Goal: Task Accomplishment & Management: Manage account settings

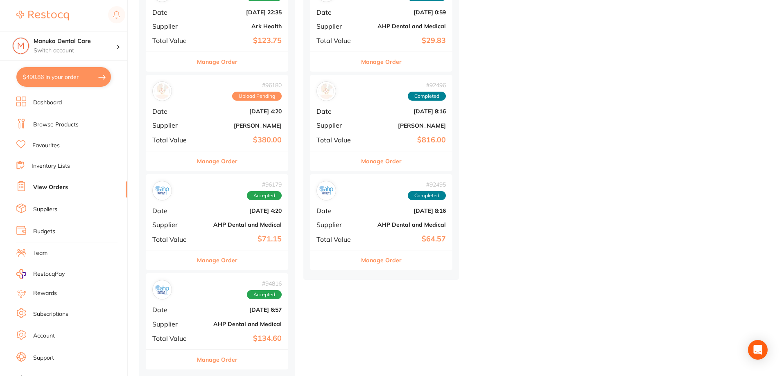
scroll to position [343, 0]
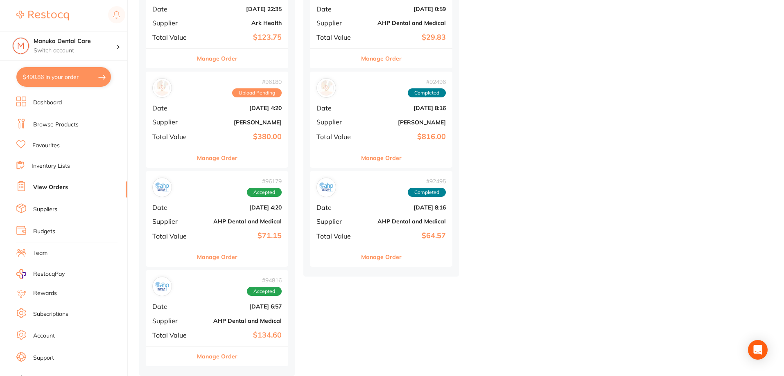
click at [54, 212] on link "Suppliers" at bounding box center [45, 209] width 24 height 8
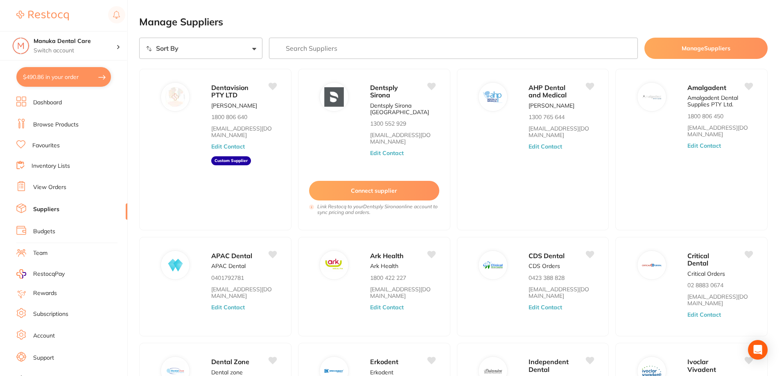
click at [41, 184] on link "View Orders" at bounding box center [49, 187] width 33 height 8
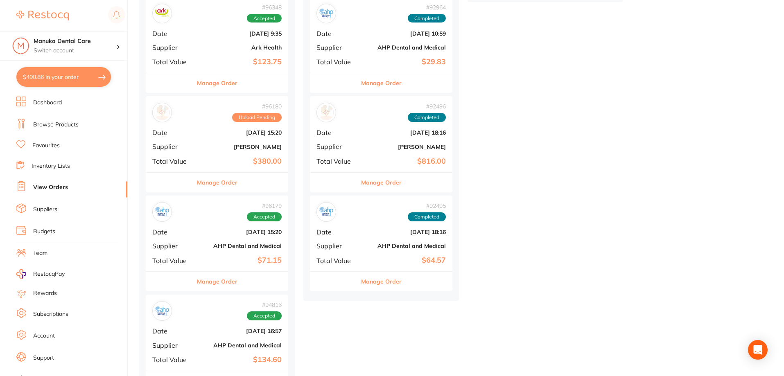
scroll to position [302, 0]
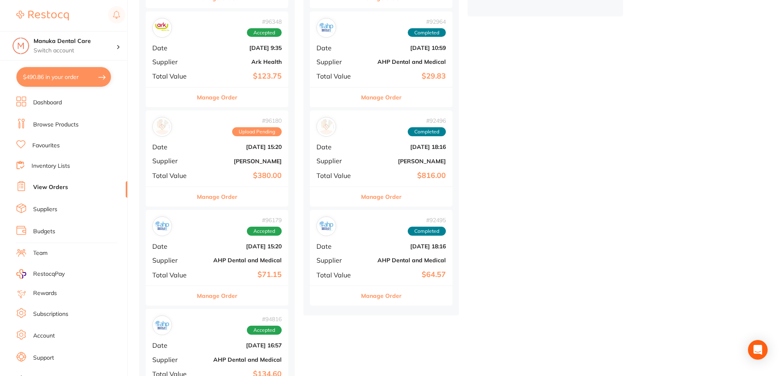
click at [352, 149] on span "Date" at bounding box center [336, 146] width 41 height 7
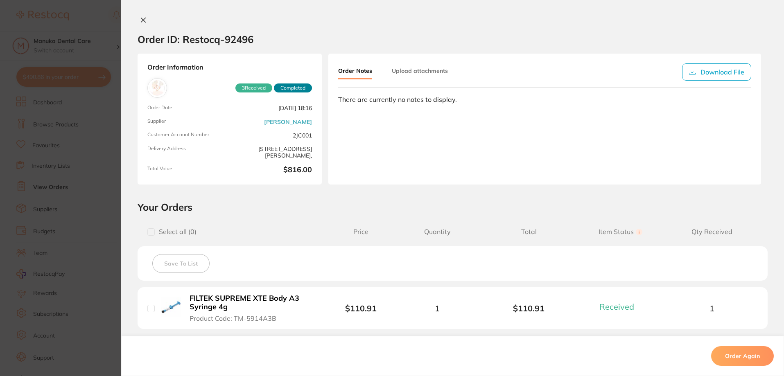
scroll to position [179, 0]
click at [143, 20] on icon at bounding box center [143, 20] width 7 height 7
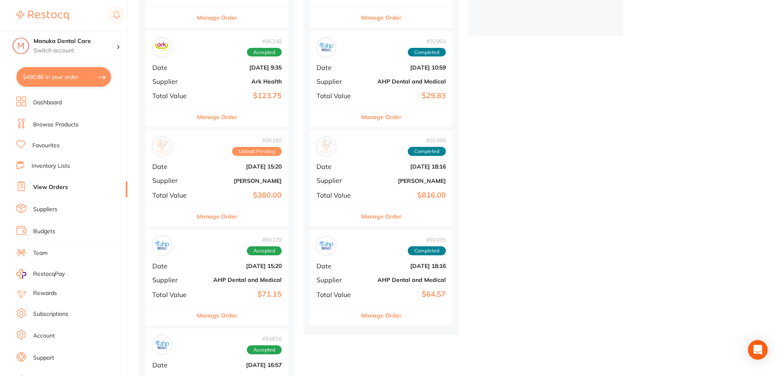
scroll to position [343, 0]
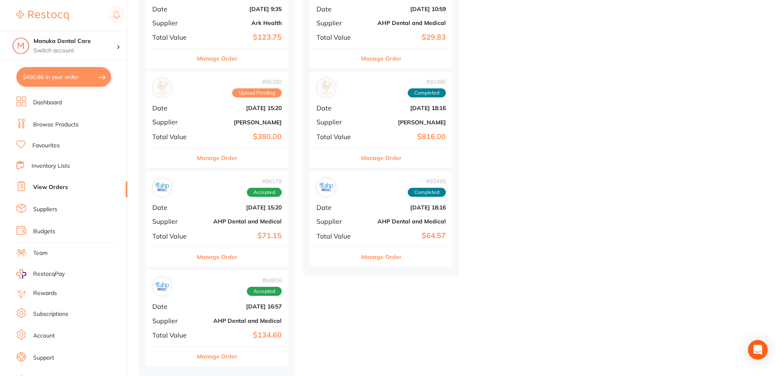
click at [220, 201] on div "# 96179 Accepted Date [DATE] 15:20 Supplier AHP Dental and Medical Total Value …" at bounding box center [217, 209] width 142 height 76
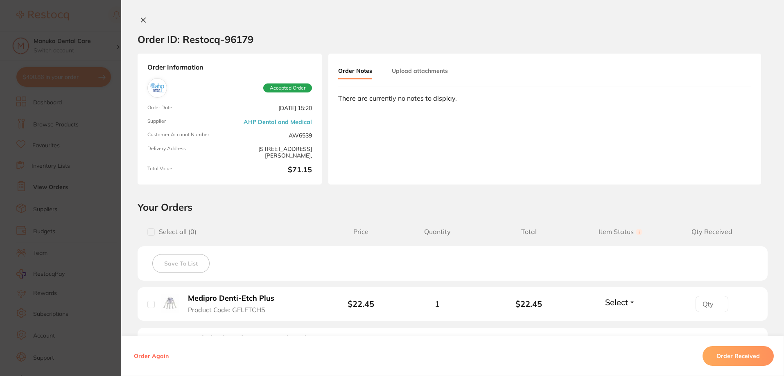
click at [141, 18] on icon at bounding box center [143, 20] width 5 height 5
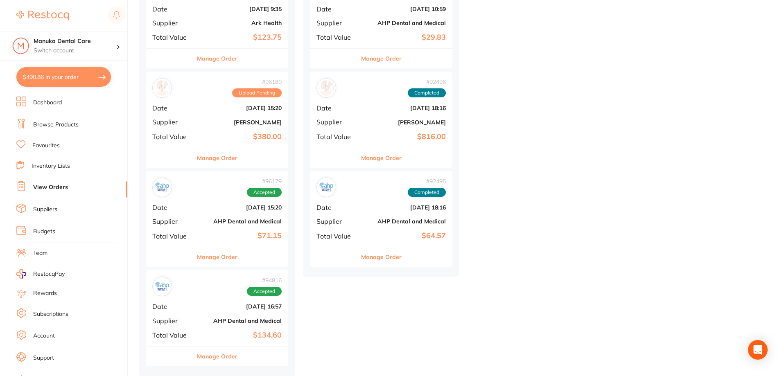
click at [187, 113] on div "# 96180 Upload Pending Date [DATE] 15:20 Supplier [PERSON_NAME] Total Value $38…" at bounding box center [217, 110] width 142 height 76
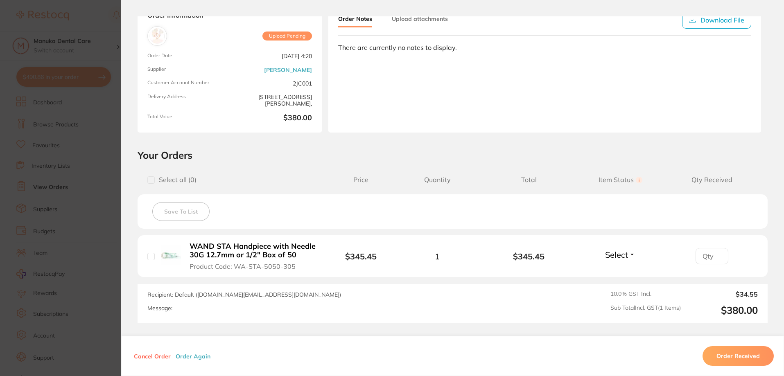
scroll to position [121, 0]
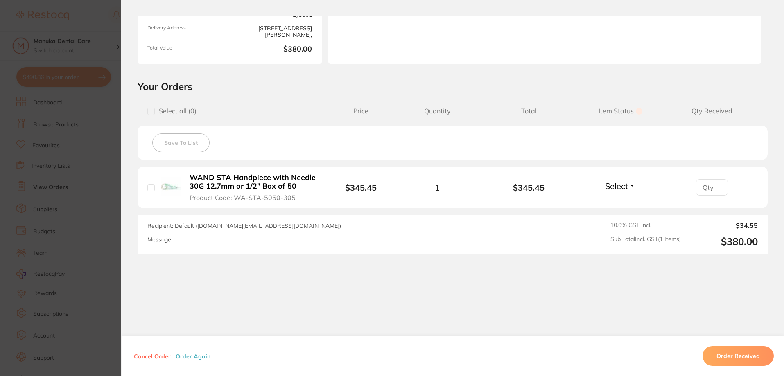
click at [147, 187] on input "checkbox" at bounding box center [150, 187] width 7 height 7
checkbox input "true"
click at [749, 354] on button "Order Received" at bounding box center [737, 356] width 71 height 20
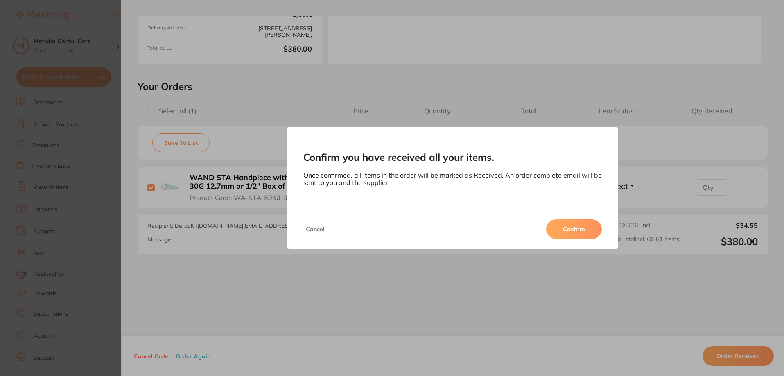
click at [564, 234] on button "Confirm" at bounding box center [574, 229] width 56 height 20
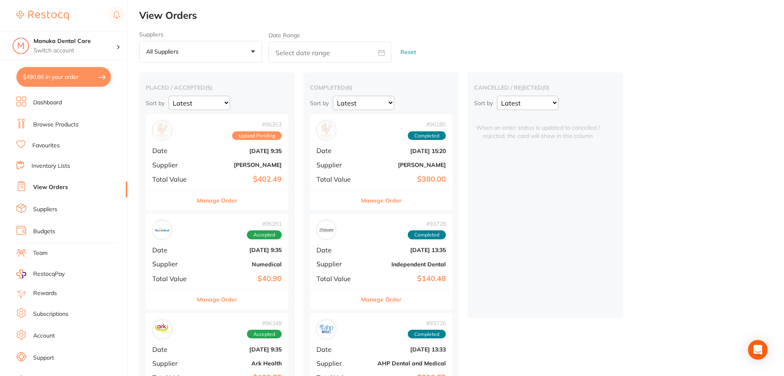
drag, startPoint x: 57, startPoint y: 105, endPoint x: 76, endPoint y: 113, distance: 21.1
click at [57, 104] on link "Dashboard" at bounding box center [47, 103] width 29 height 8
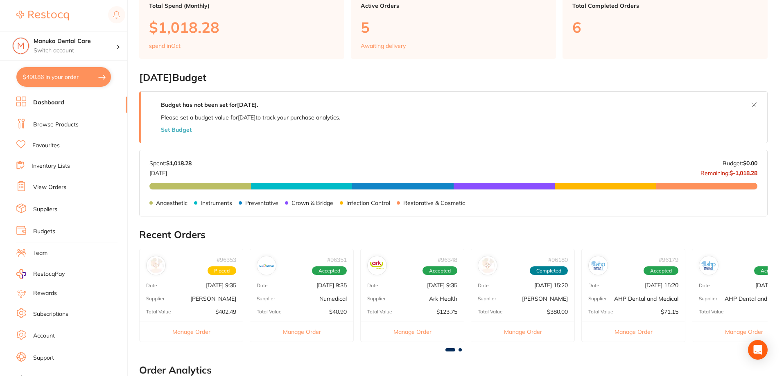
scroll to position [123, 0]
